Goal: Transaction & Acquisition: Purchase product/service

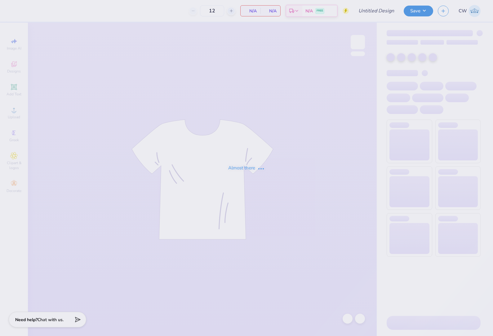
type input "AI Society EXEC Tracksuit Jacket"
type input "24"
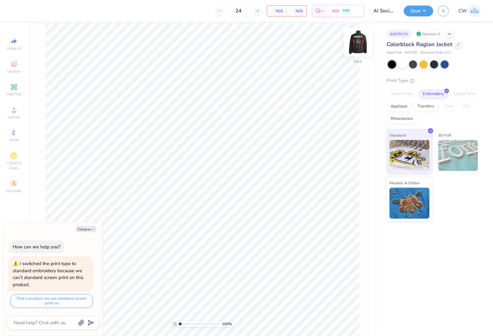
click at [357, 46] on img at bounding box center [357, 42] width 25 height 25
click at [90, 231] on button "Collapse" at bounding box center [86, 229] width 21 height 7
type textarea "x"
